Goal: Check status: Check status

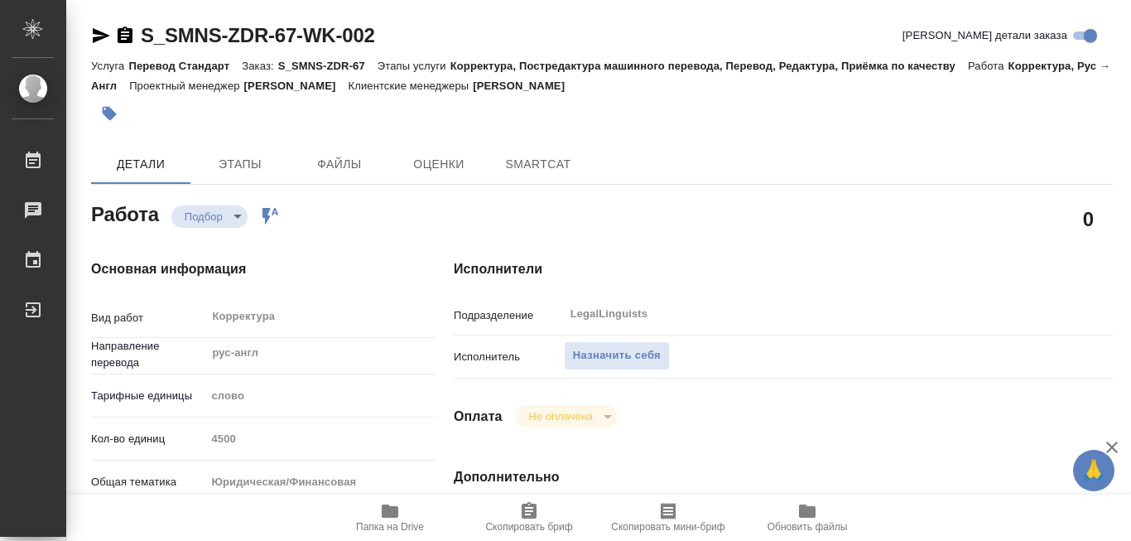
type textarea "x"
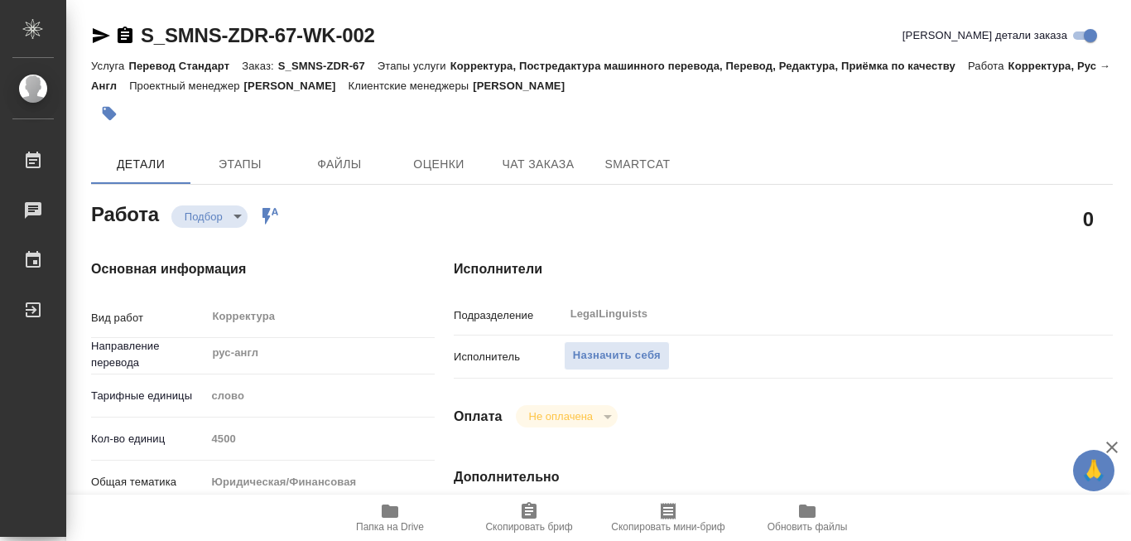
type textarea "x"
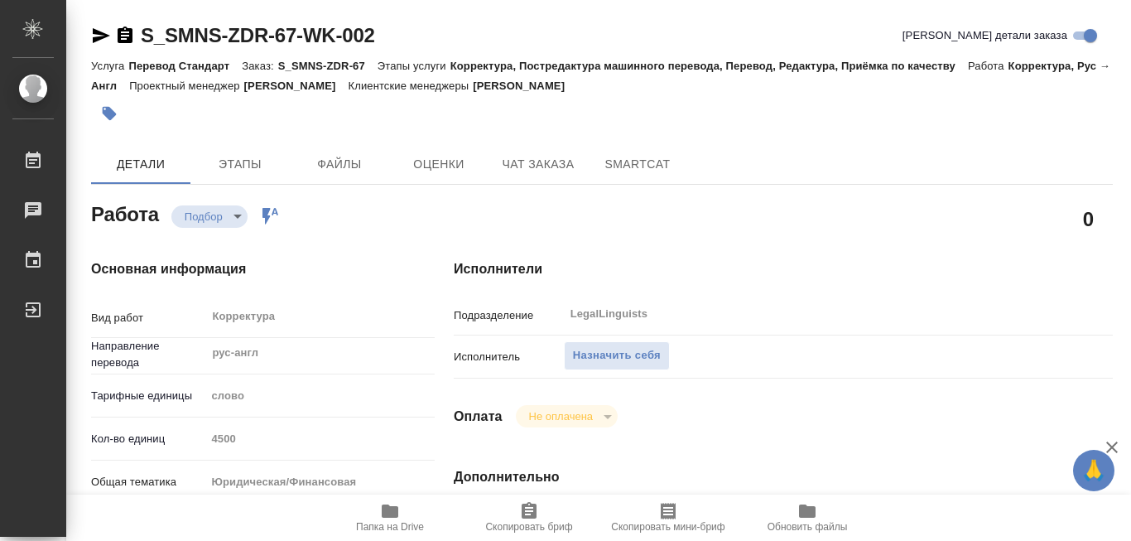
type textarea "x"
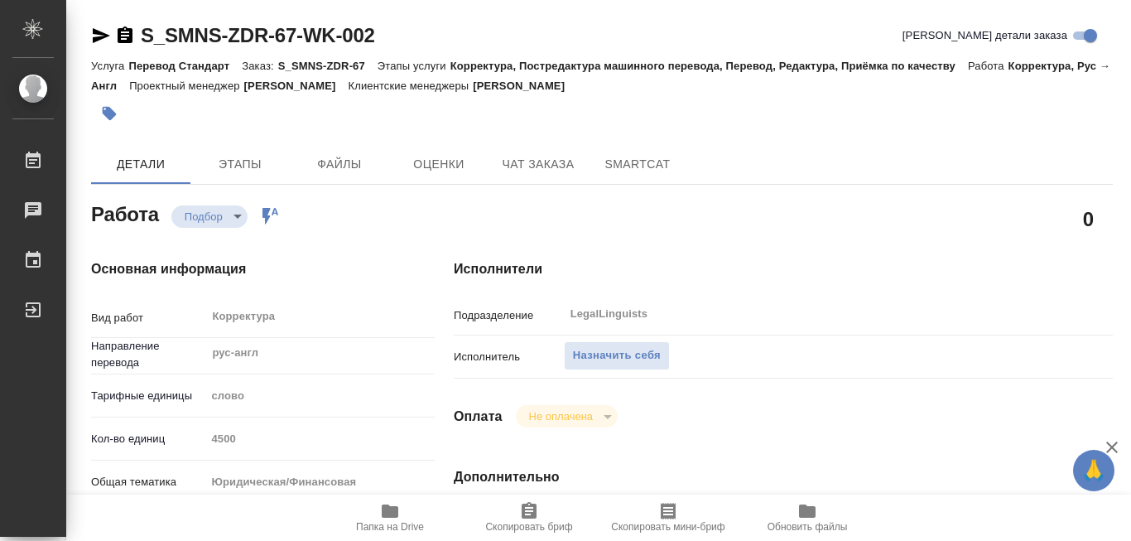
type textarea "x"
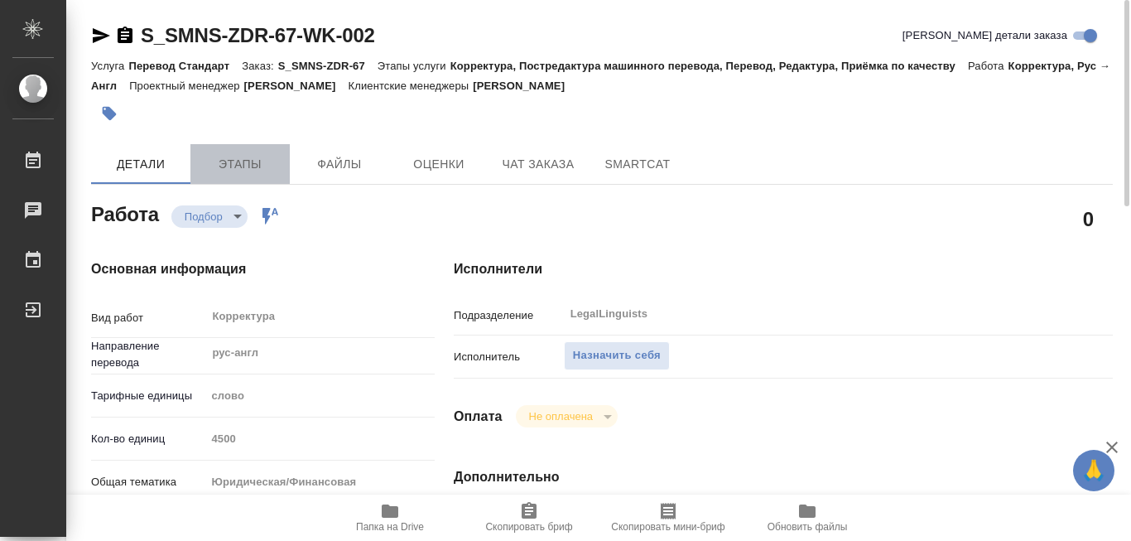
click at [247, 168] on span "Этапы" at bounding box center [240, 164] width 80 height 21
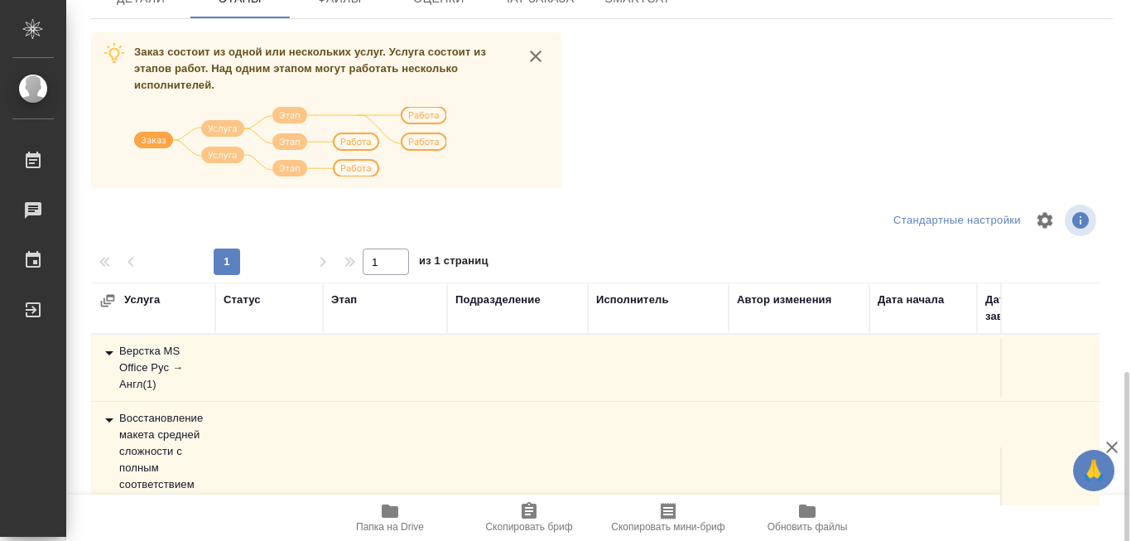
scroll to position [36, 0]
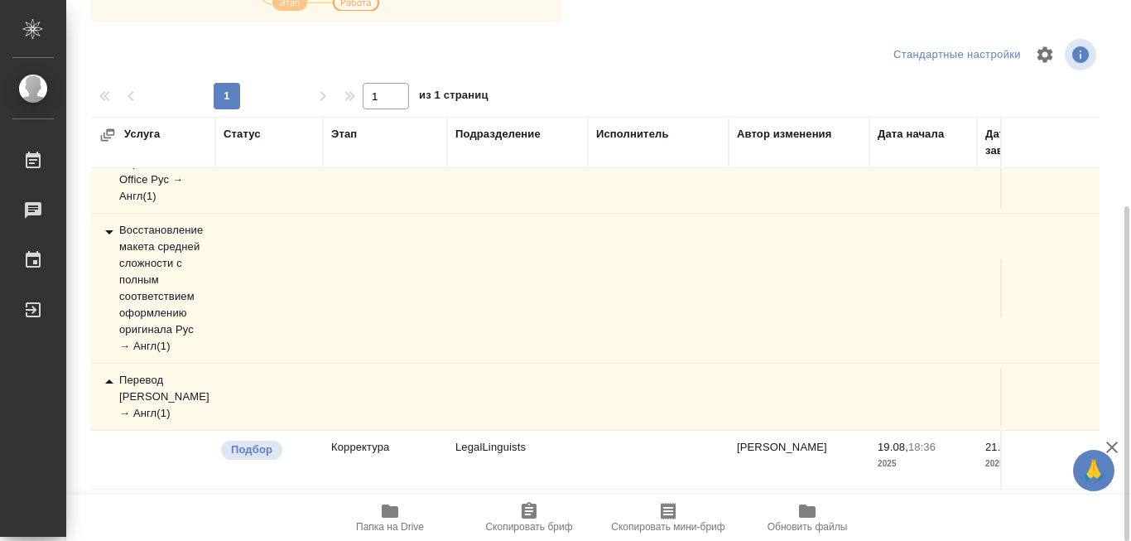
click at [167, 390] on div "Перевод [PERSON_NAME] → Англ ( 1 )" at bounding box center [153, 397] width 108 height 50
click at [167, 213] on td "Восстановление макета средней сложности с полным соответствием оформлению ориги…" at bounding box center [153, 180] width 124 height 66
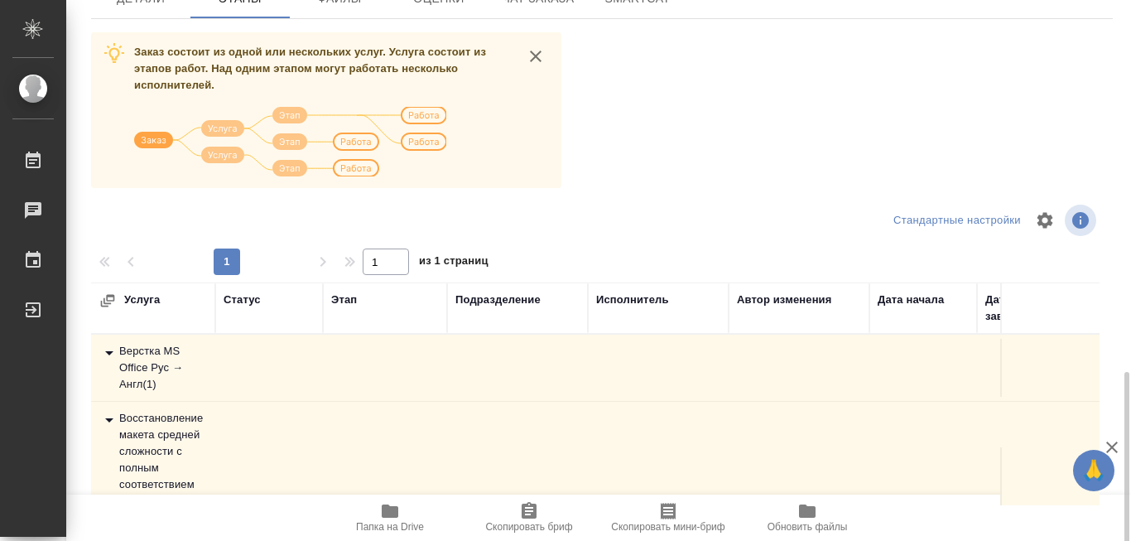
scroll to position [331, 0]
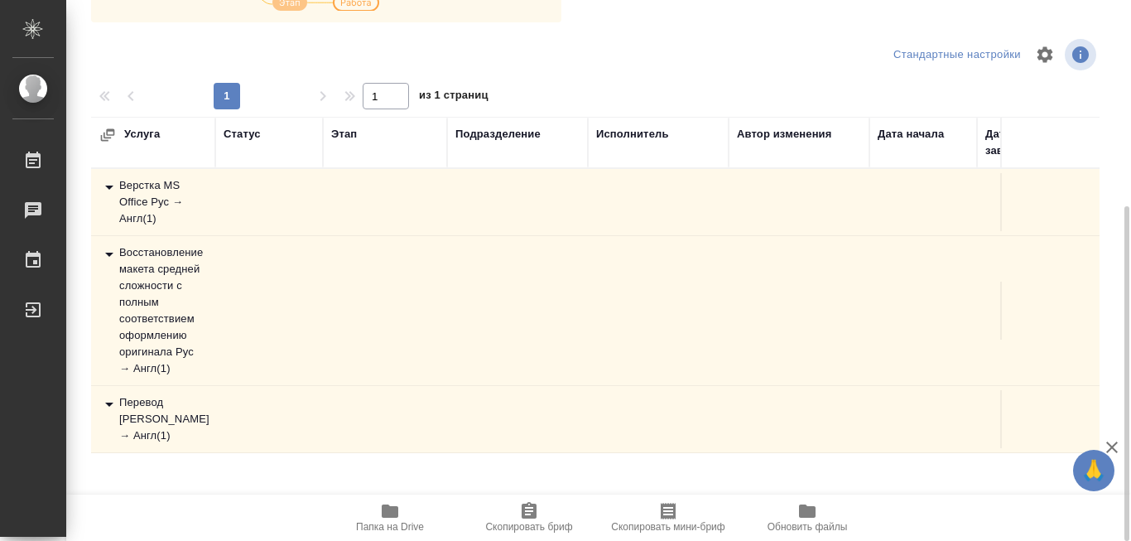
click at [151, 417] on div "Перевод [PERSON_NAME] → Англ ( 1 )" at bounding box center [153, 419] width 108 height 50
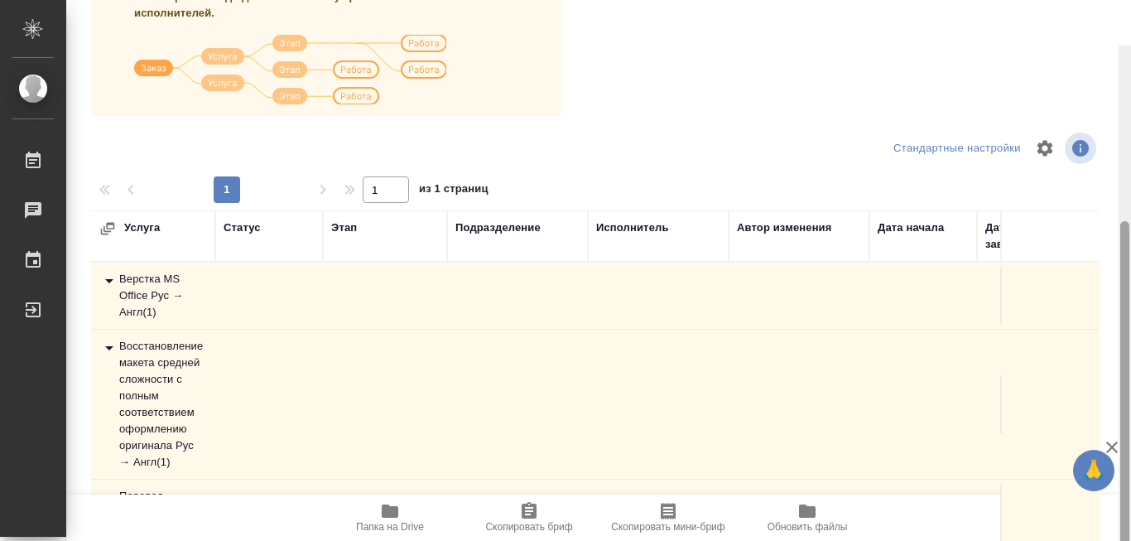
scroll to position [227, 0]
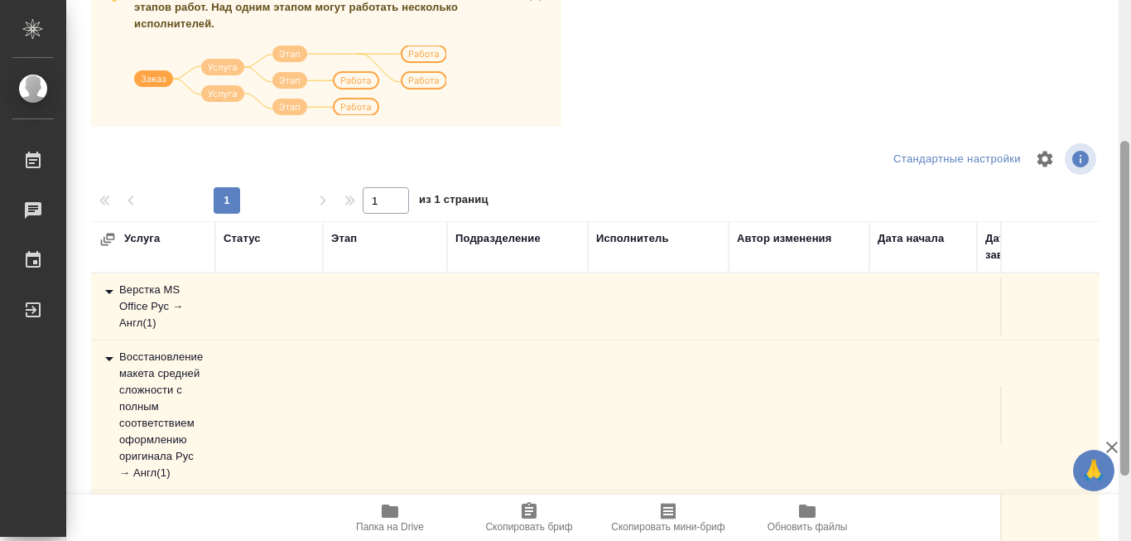
drag, startPoint x: 1122, startPoint y: 242, endPoint x: 1122, endPoint y: 177, distance: 64.6
click at [1122, 177] on div at bounding box center [1125, 308] width 9 height 335
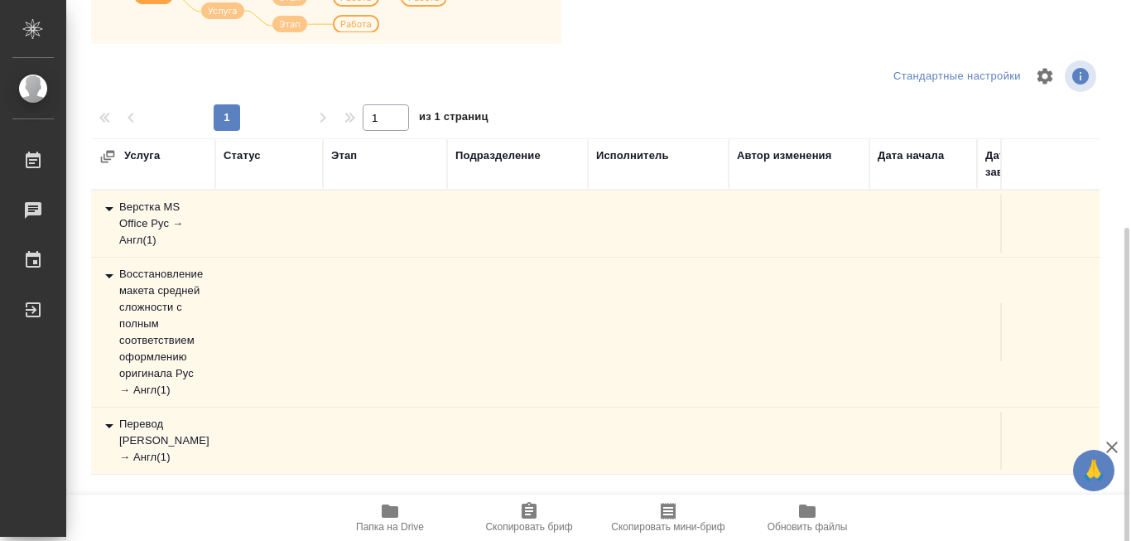
scroll to position [331, 0]
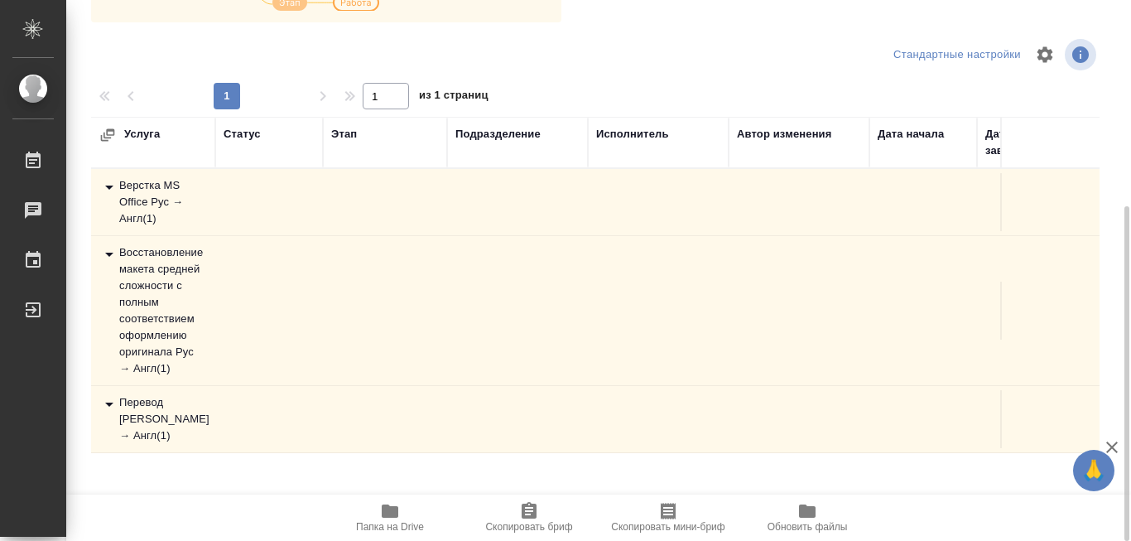
click at [143, 414] on div "Перевод [PERSON_NAME] → Англ ( 1 )" at bounding box center [153, 419] width 108 height 50
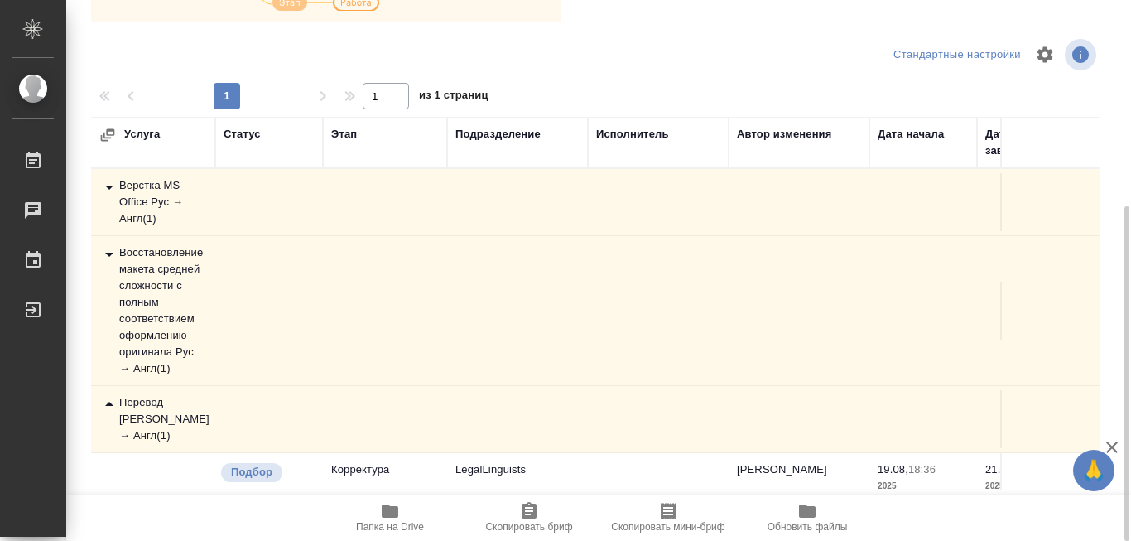
scroll to position [36, 0]
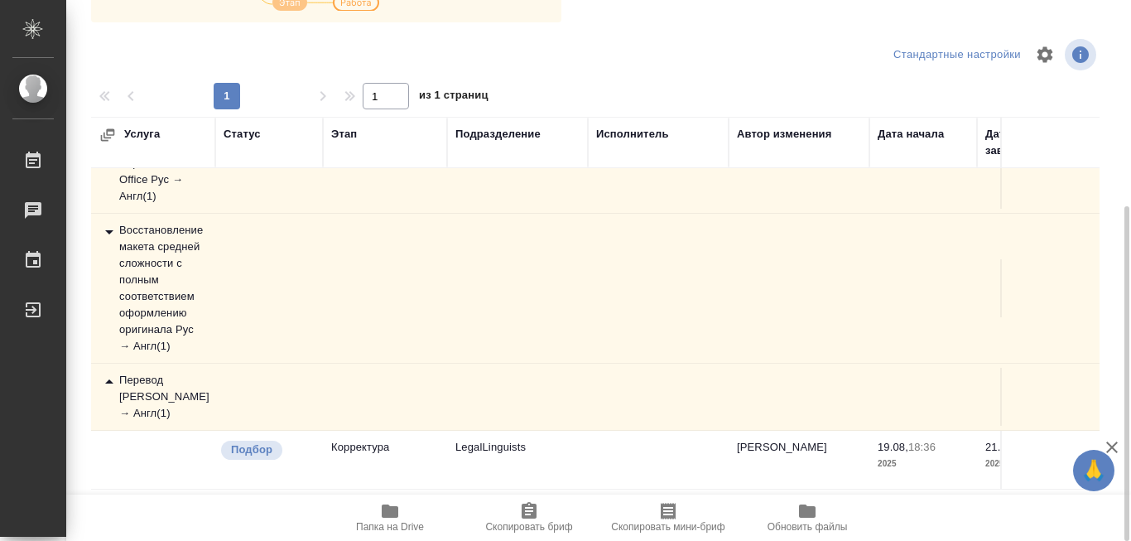
click at [118, 381] on icon at bounding box center [109, 382] width 20 height 20
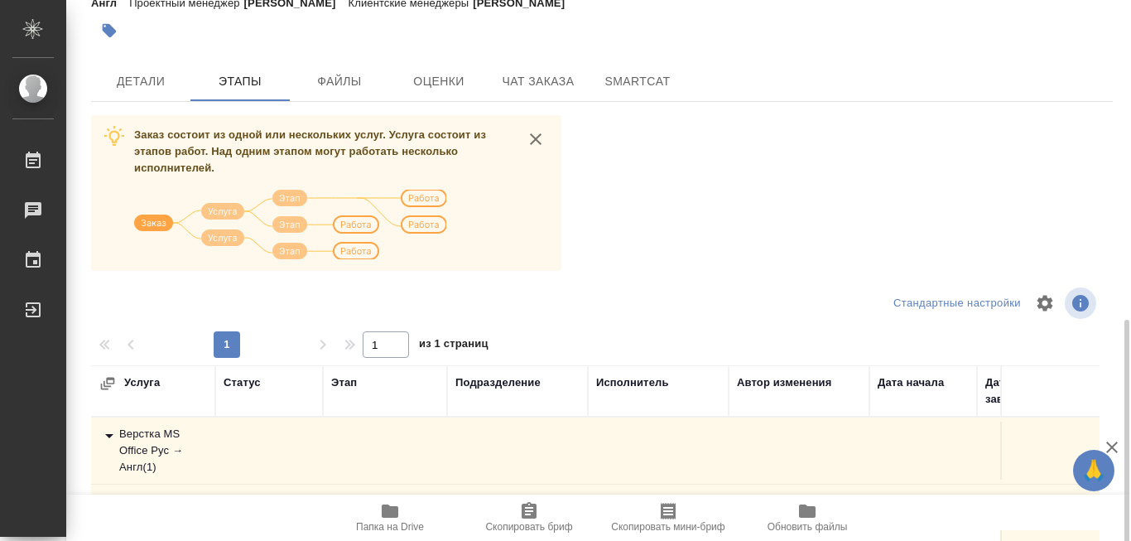
scroll to position [331, 0]
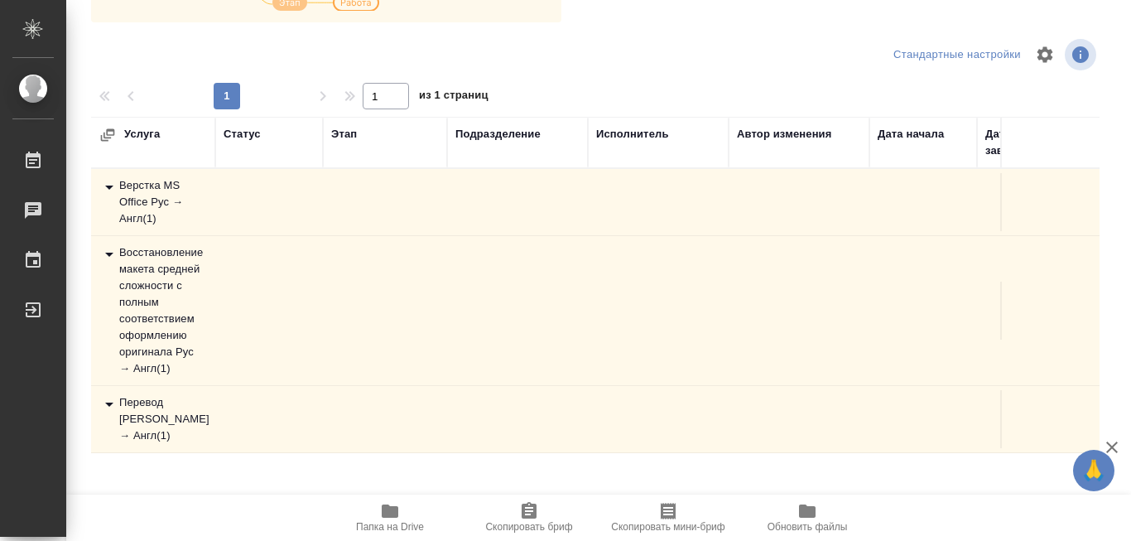
click at [118, 414] on icon at bounding box center [109, 404] width 20 height 20
click at [145, 430] on div "Перевод Стандарт Рус → Англ ( 1 )" at bounding box center [153, 419] width 108 height 50
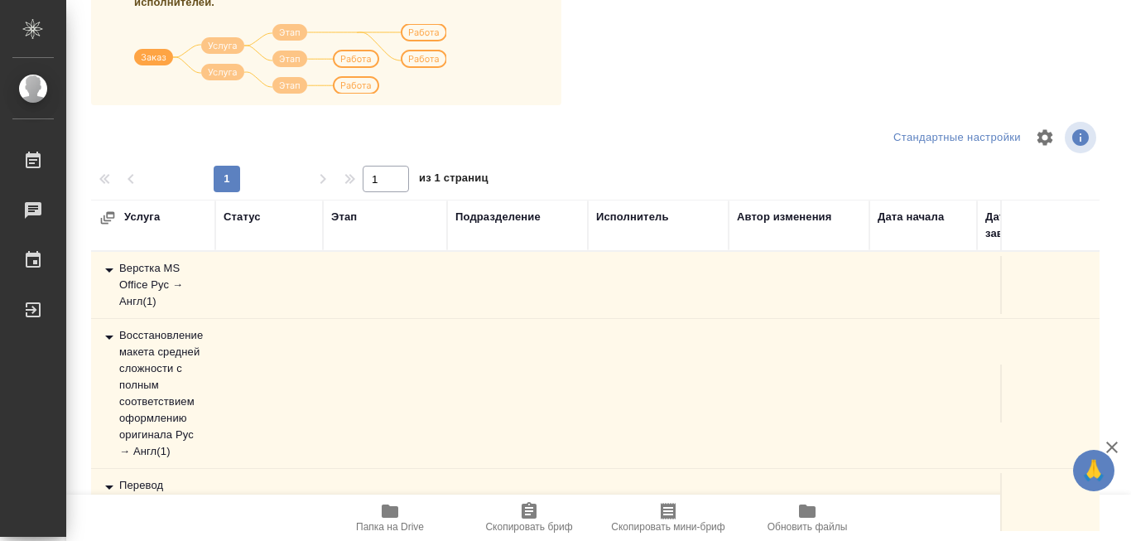
scroll to position [83, 0]
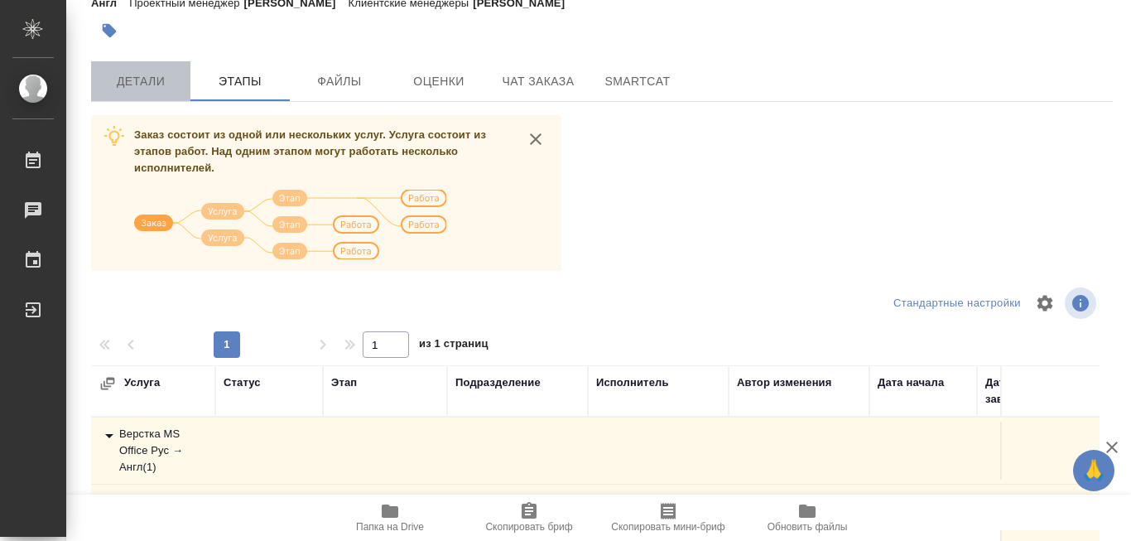
click at [138, 88] on span "Детали" at bounding box center [141, 81] width 80 height 21
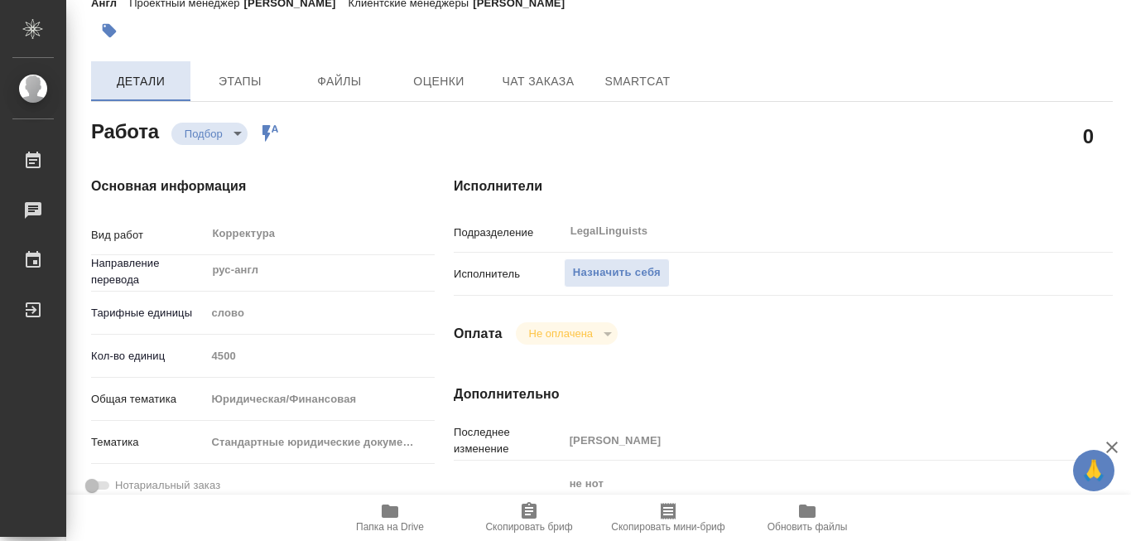
type textarea "x"
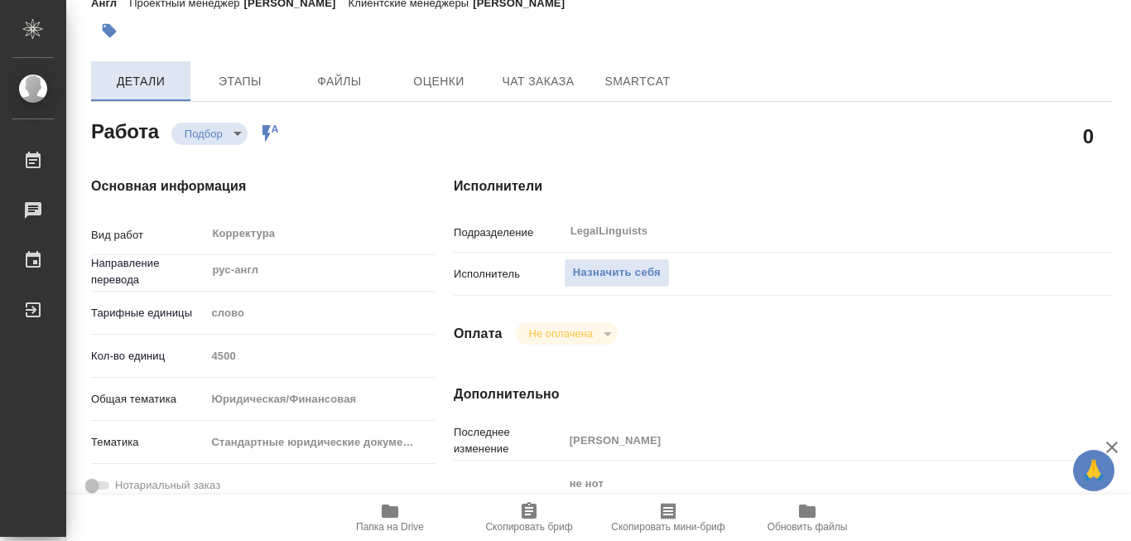
type textarea "x"
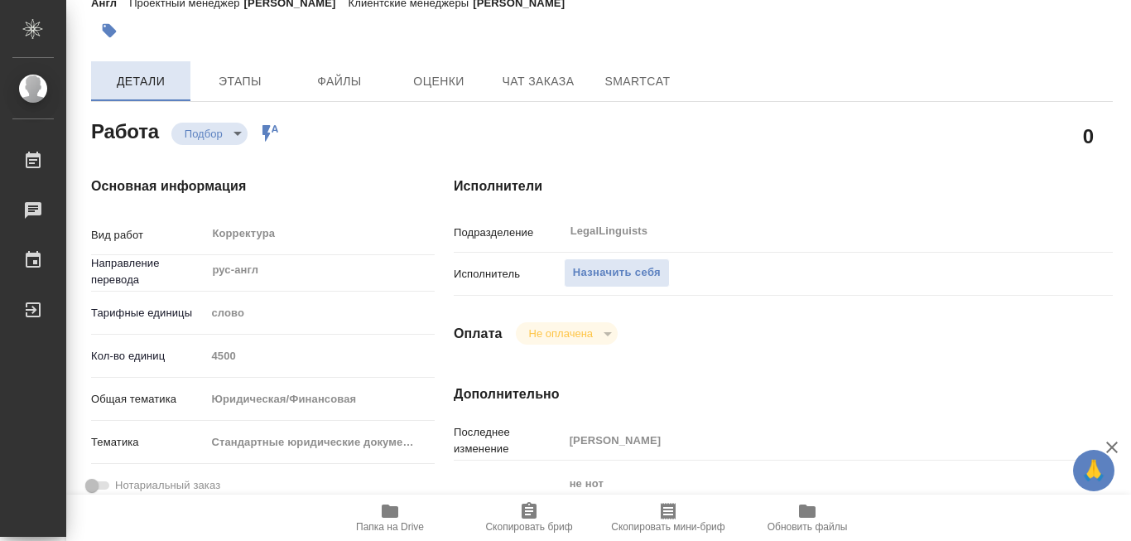
type textarea "x"
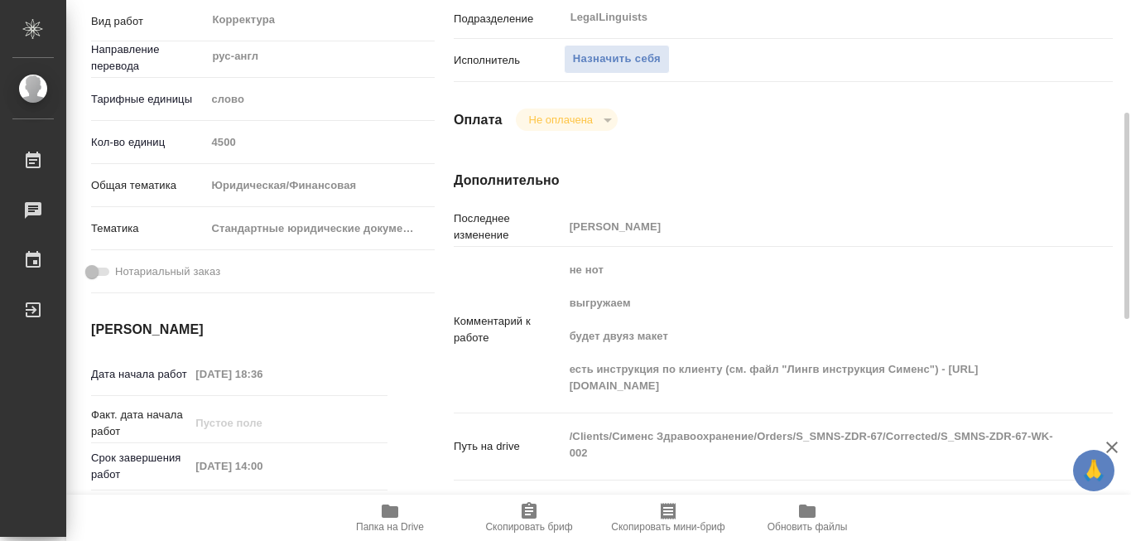
scroll to position [214, 0]
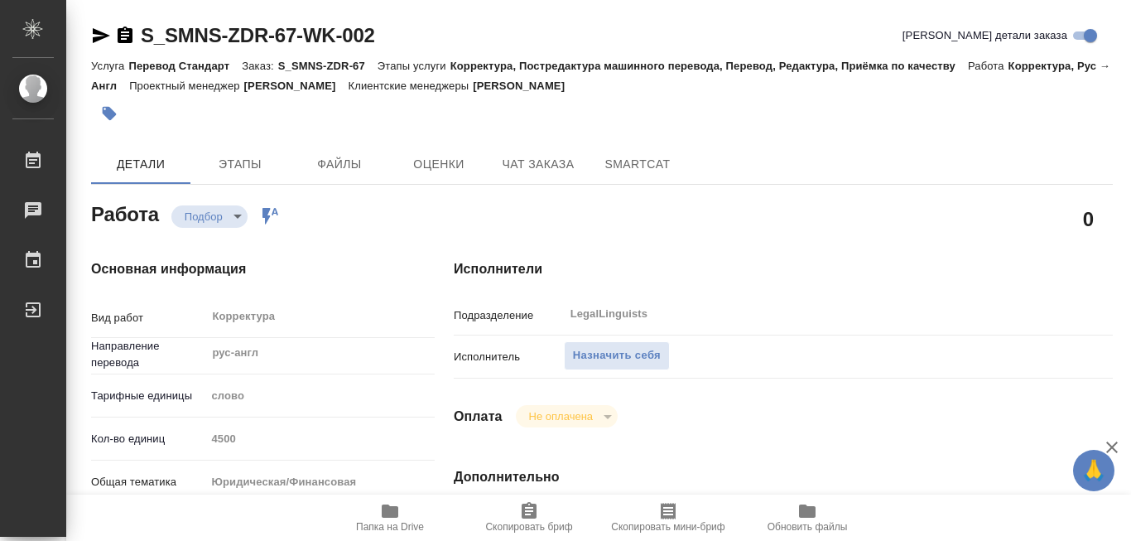
type textarea "x"
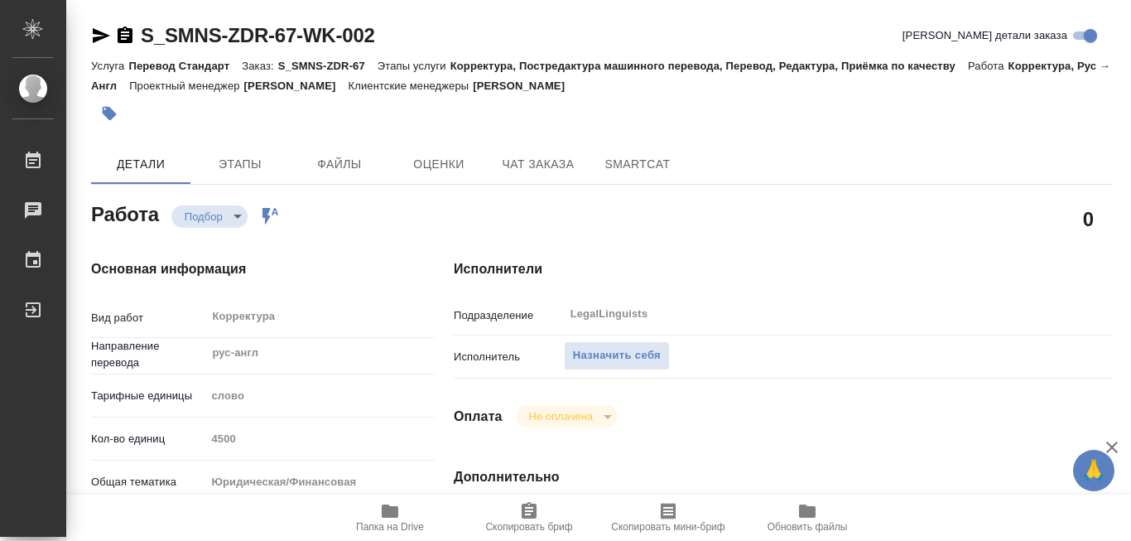
type textarea "x"
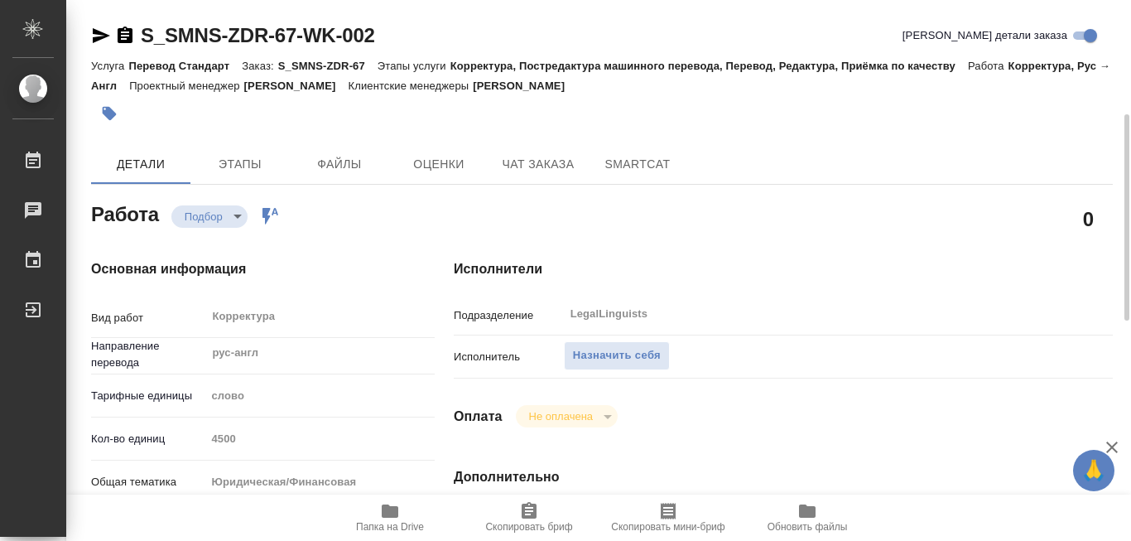
scroll to position [166, 0]
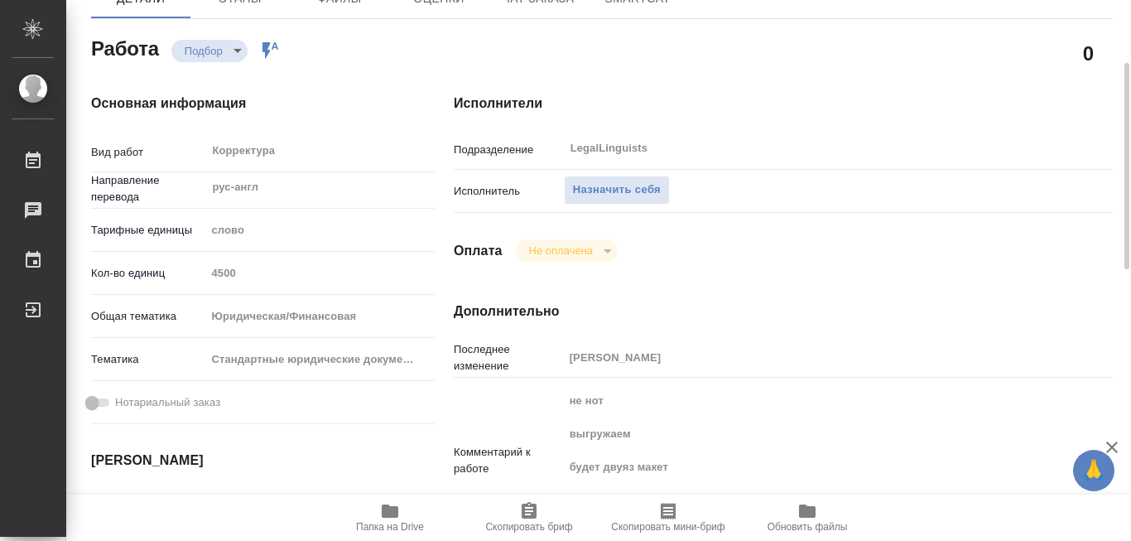
type textarea "x"
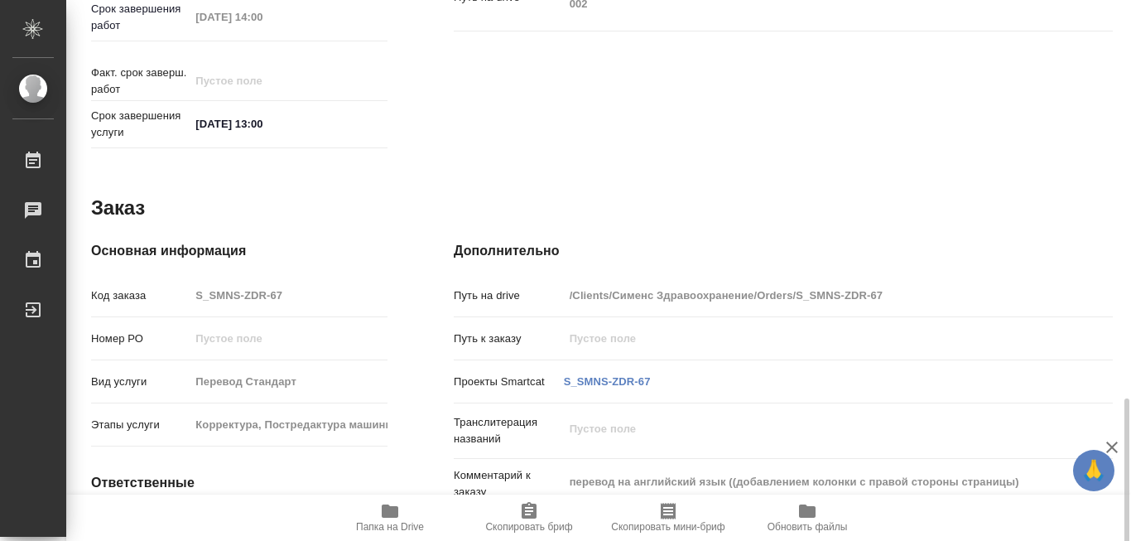
scroll to position [828, 0]
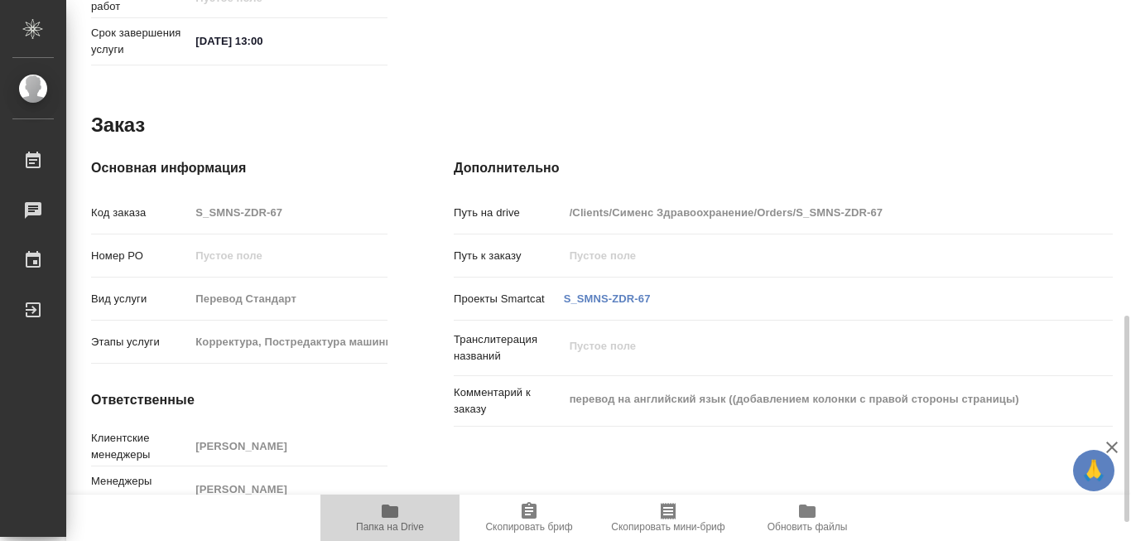
click at [390, 514] on icon "button" at bounding box center [390, 510] width 17 height 13
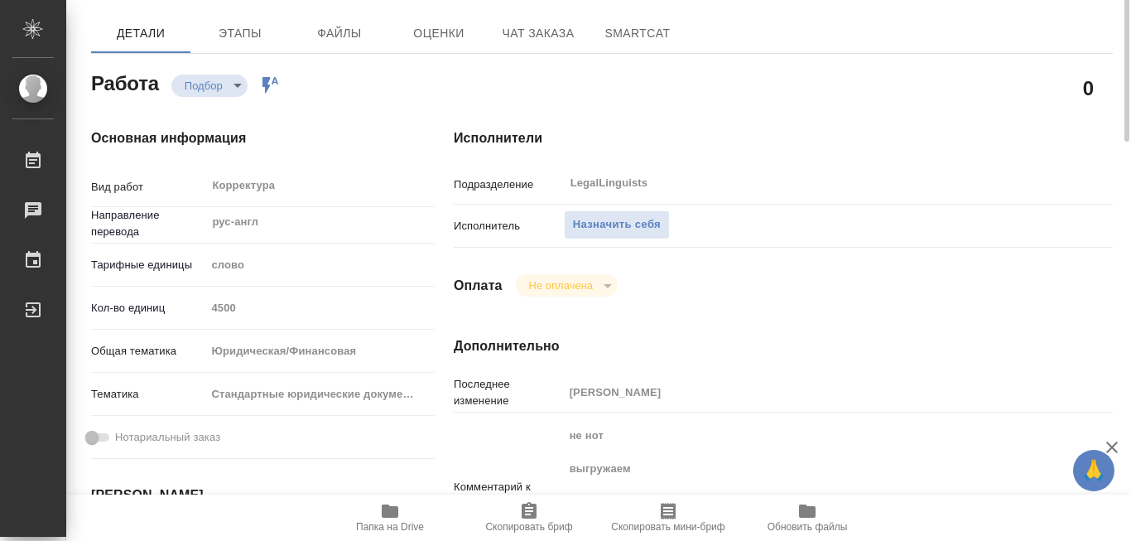
scroll to position [48, 0]
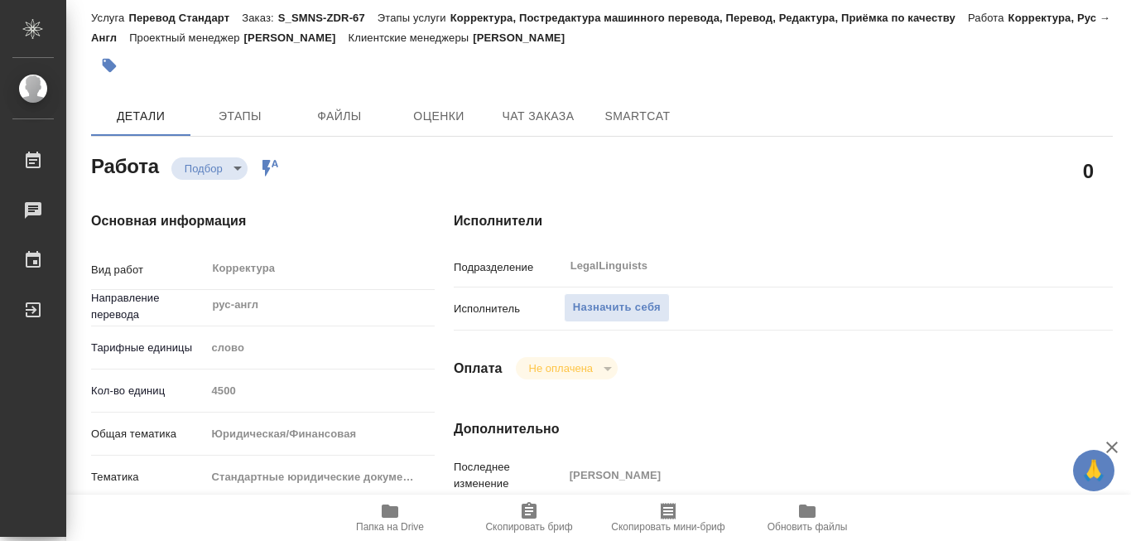
type textarea "x"
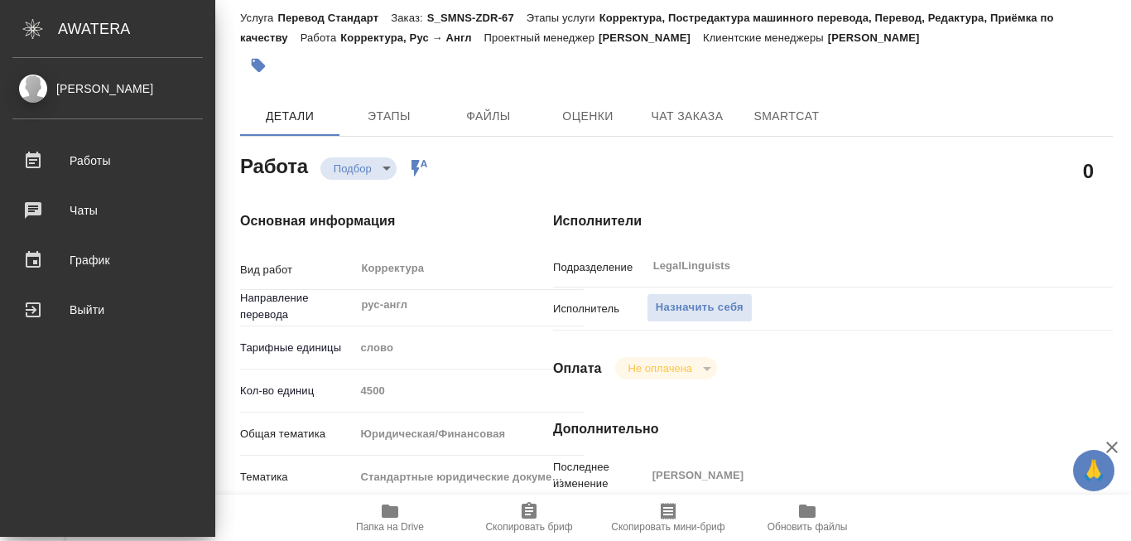
type textarea "x"
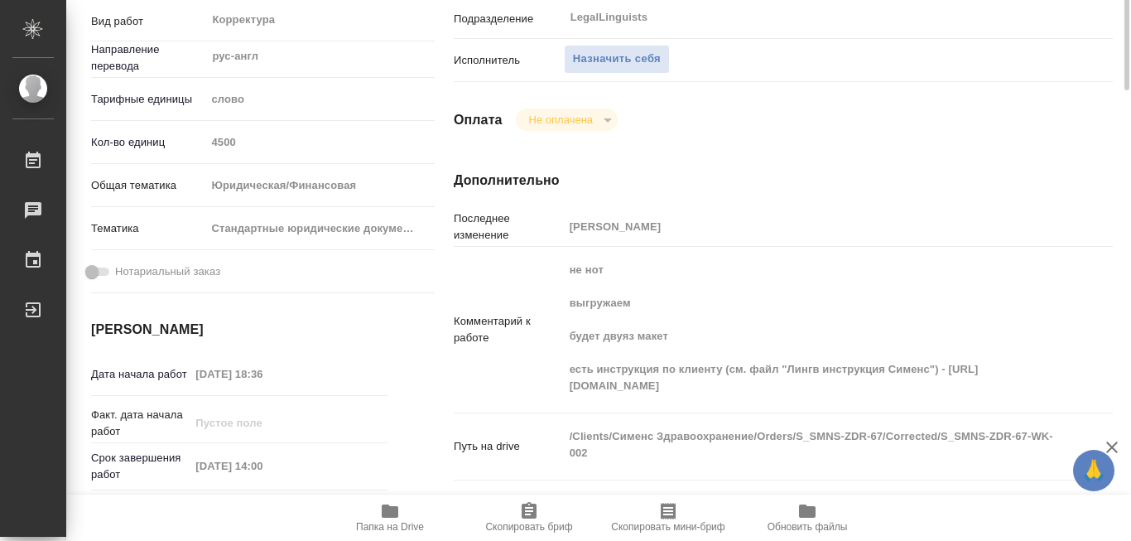
scroll to position [131, 0]
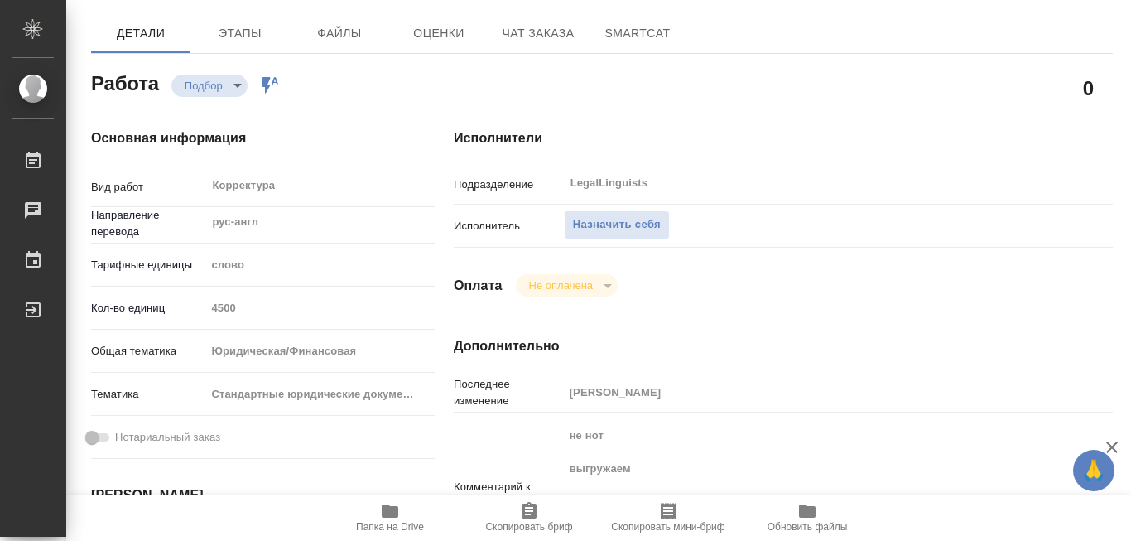
type textarea "x"
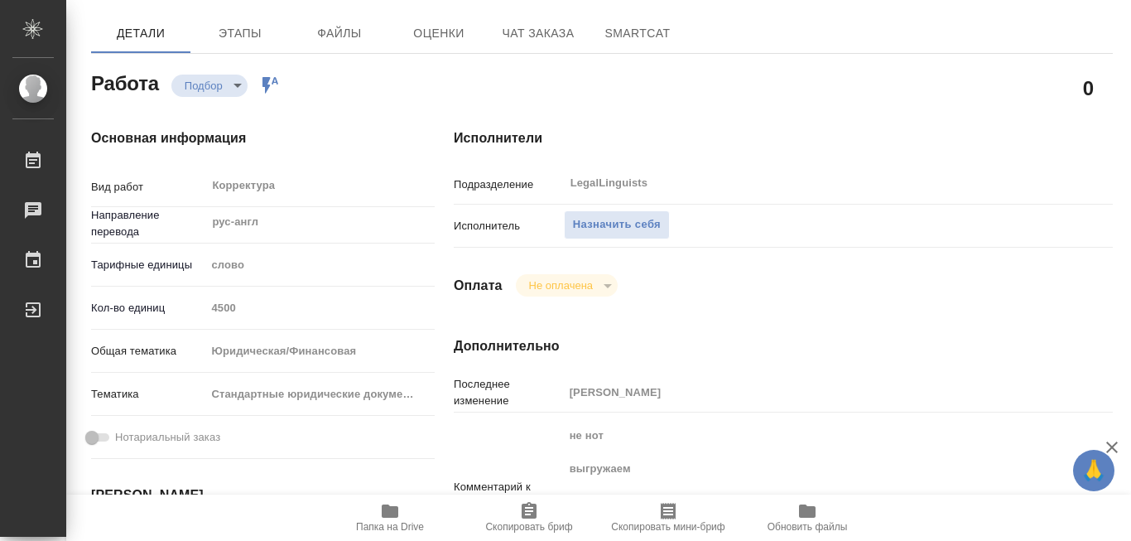
type textarea "x"
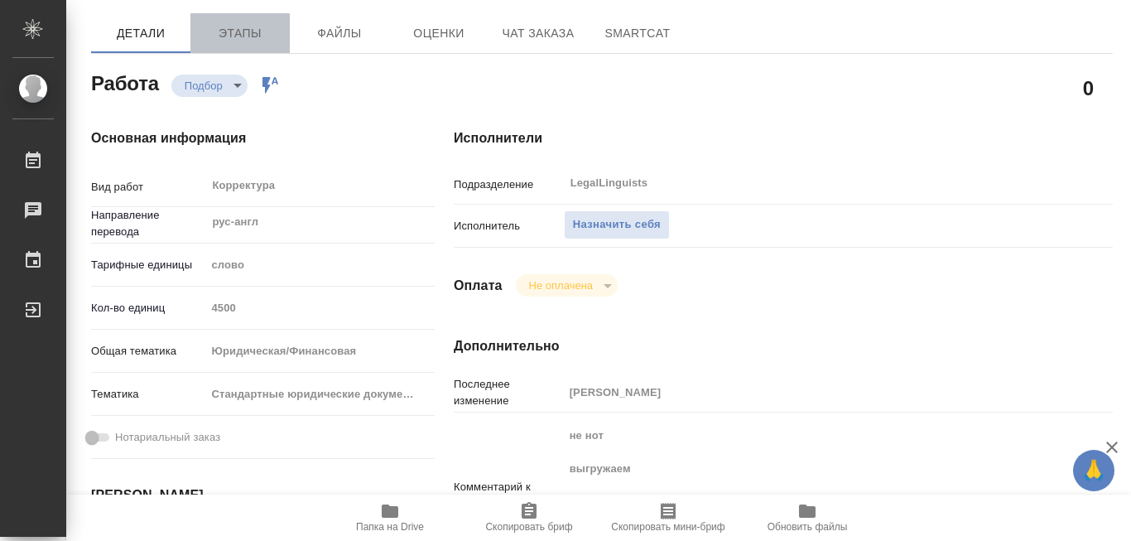
click at [233, 37] on span "Этапы" at bounding box center [240, 33] width 80 height 21
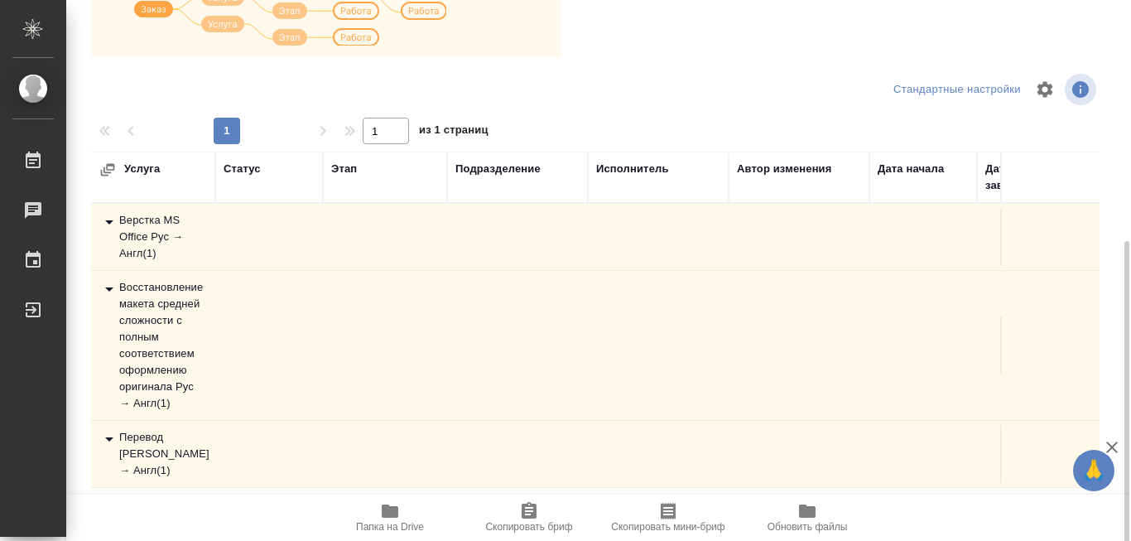
scroll to position [331, 0]
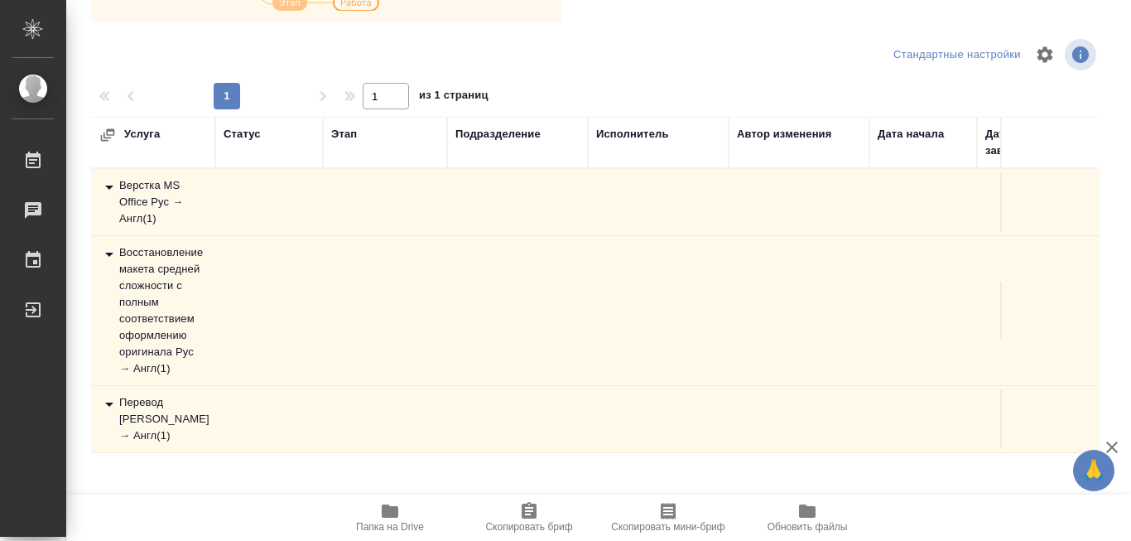
click at [143, 422] on div "Перевод Стандарт Рус → Англ ( 1 )" at bounding box center [153, 419] width 108 height 50
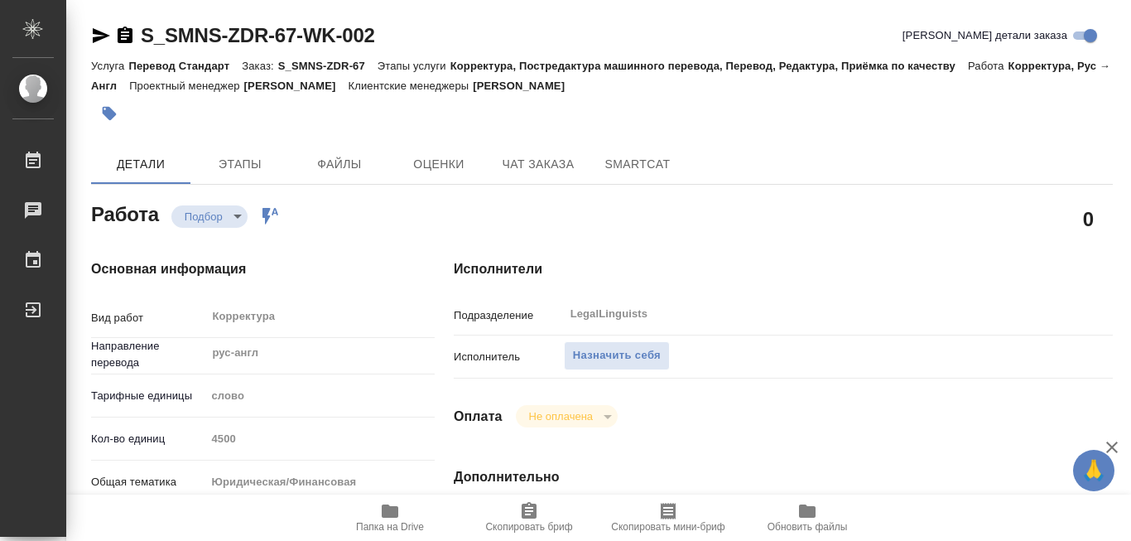
type textarea "x"
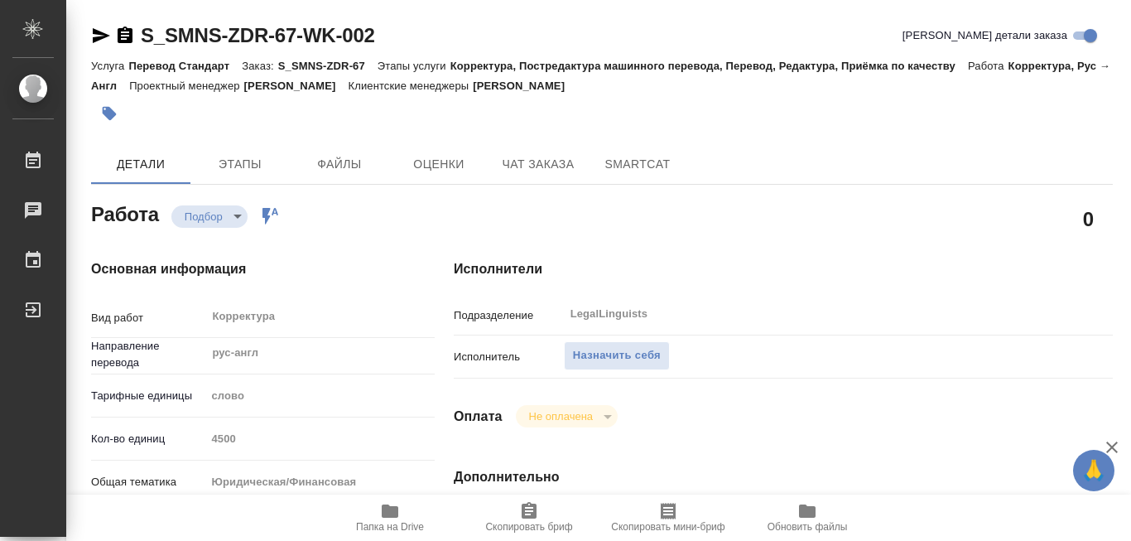
type textarea "x"
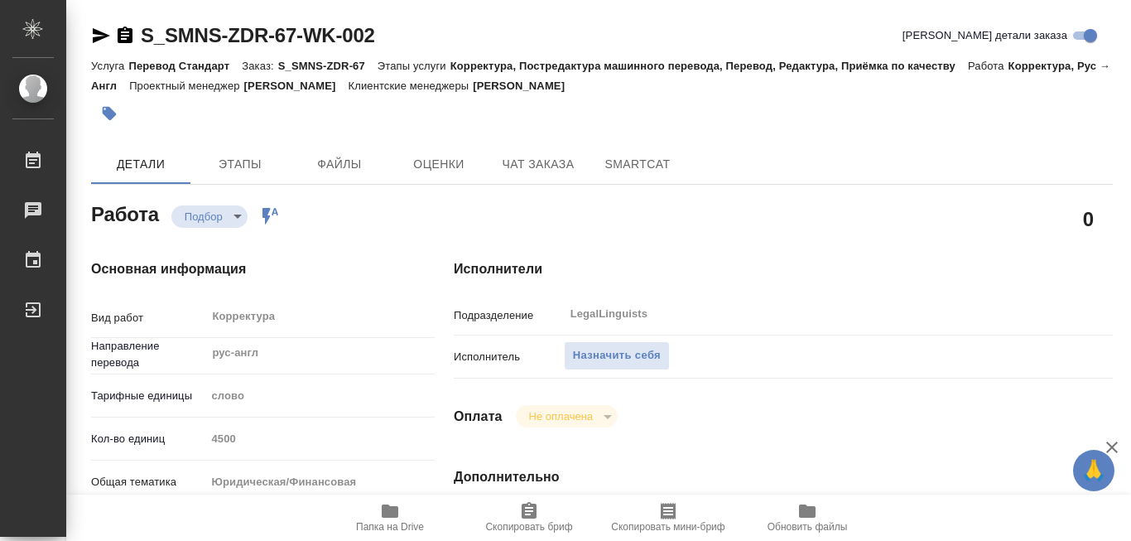
type textarea "x"
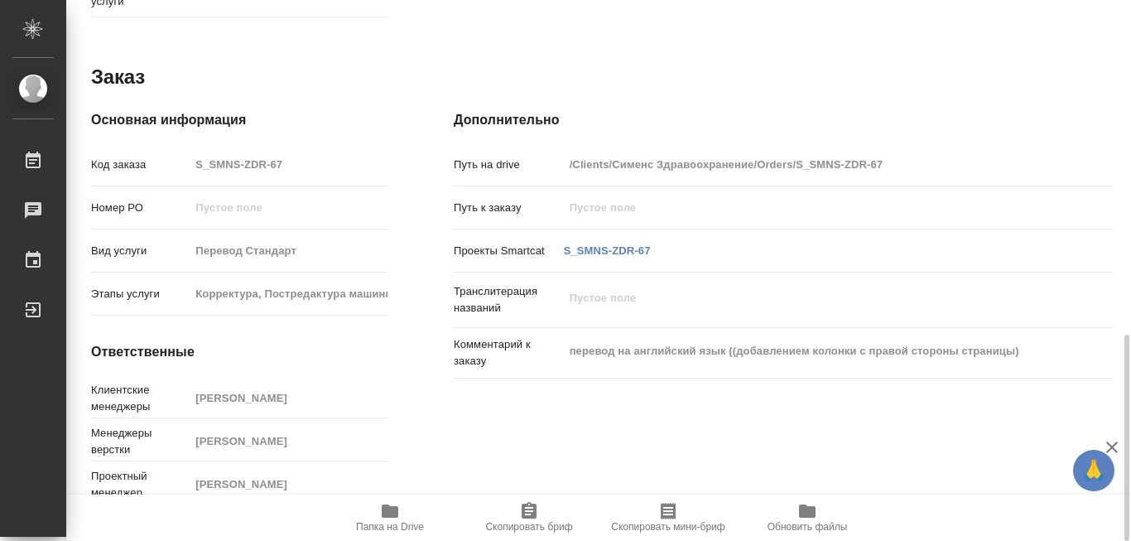
scroll to position [711, 0]
